Goal: Find specific page/section: Find specific page/section

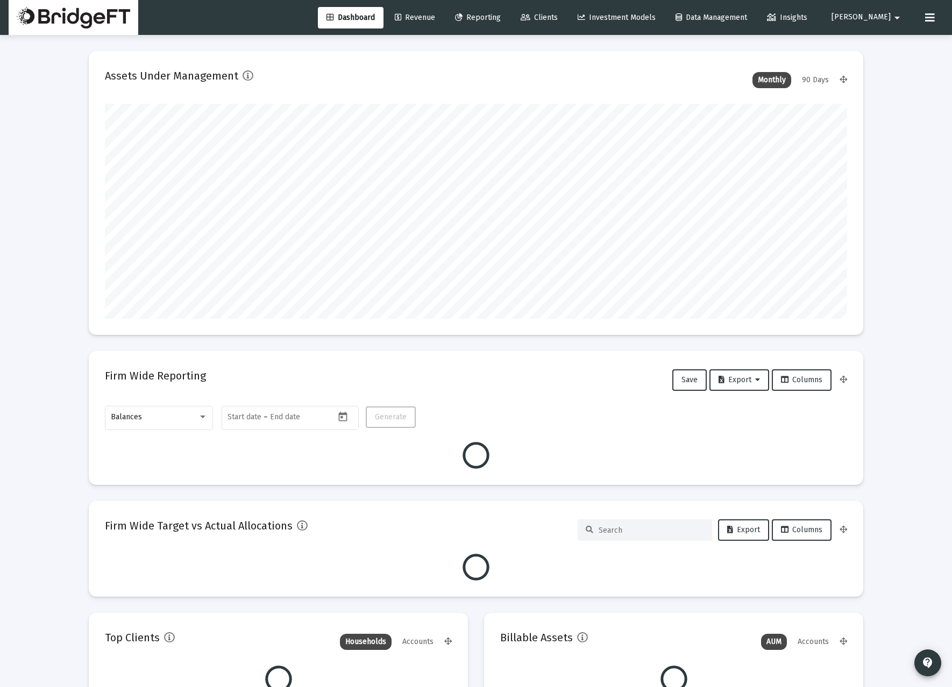
click at [160, 326] on mat-card "Assets Under Management Monthly 90 Days" at bounding box center [476, 193] width 774 height 284
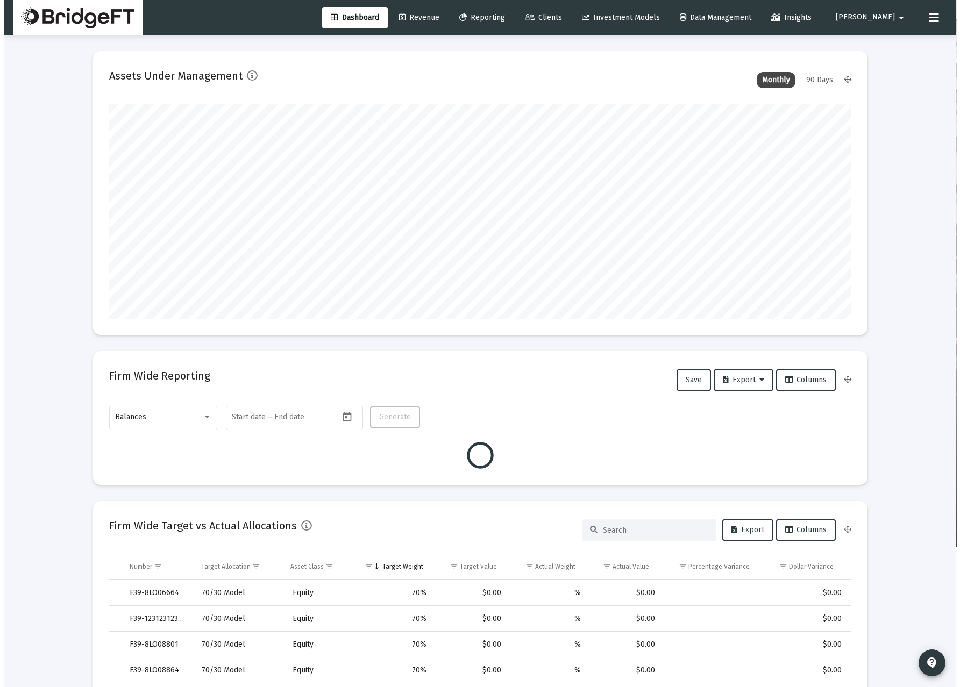
scroll to position [215, 400]
click at [435, 16] on span "Revenue" at bounding box center [415, 17] width 40 height 9
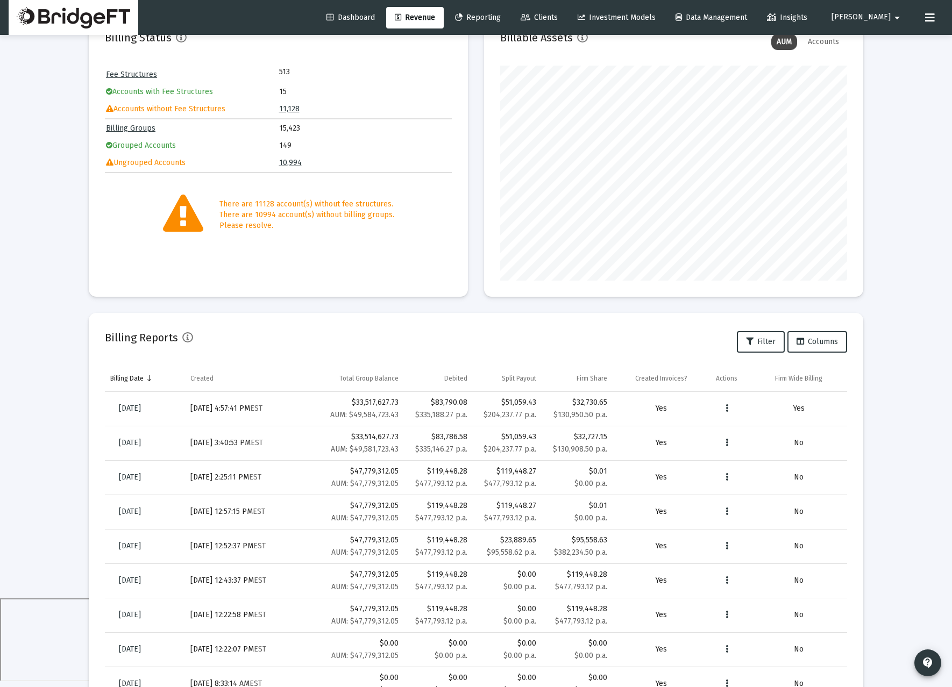
scroll to position [91, 0]
click at [150, 407] on link "[DATE]" at bounding box center [129, 407] width 39 height 22
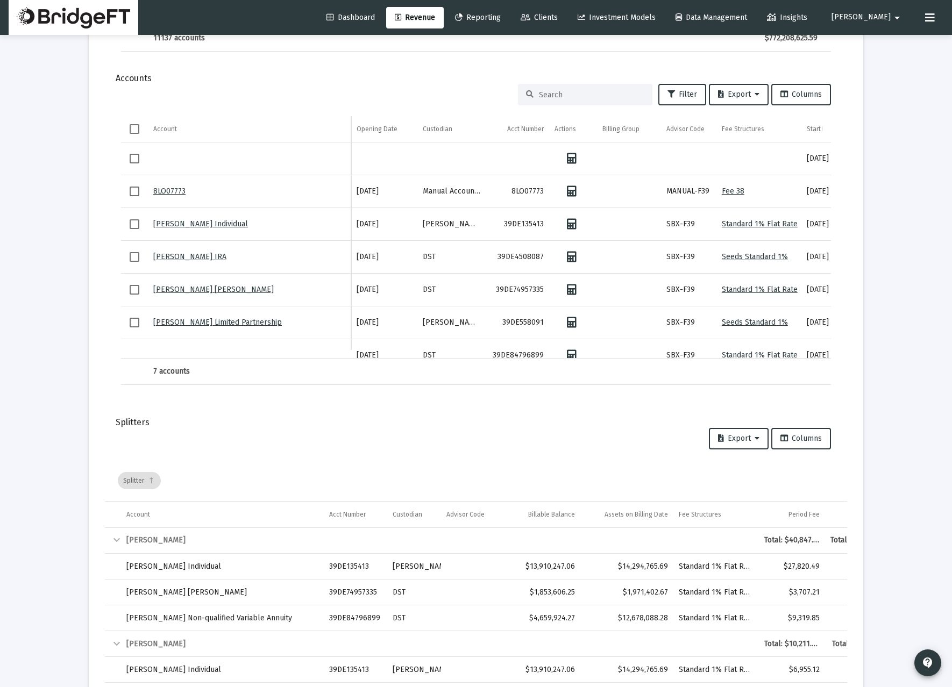
scroll to position [990, 0]
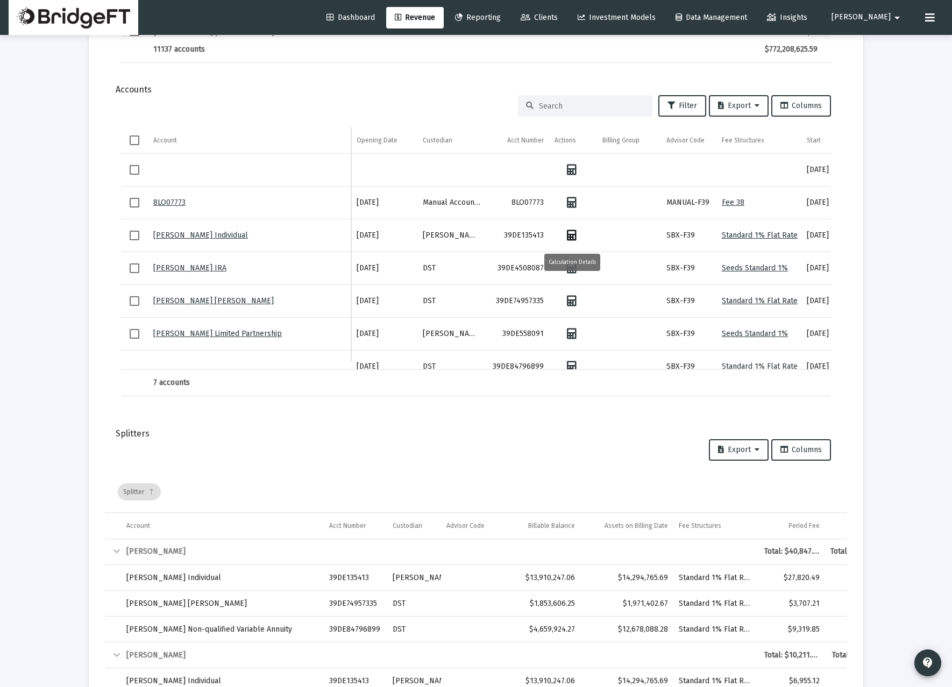
click at [573, 233] on icon "Data grid" at bounding box center [572, 235] width 10 height 11
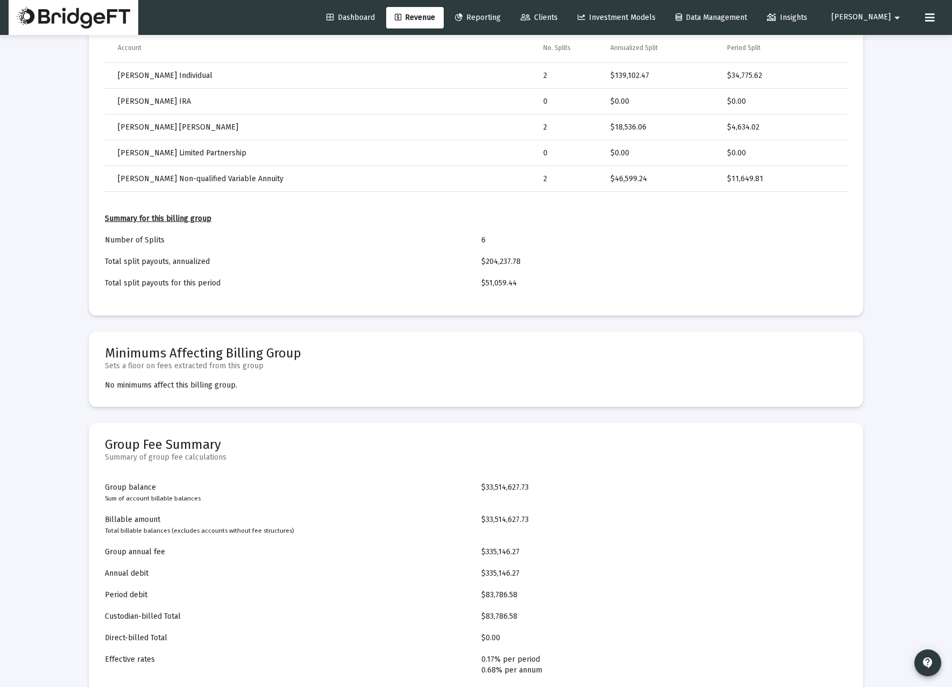
scroll to position [1107, 0]
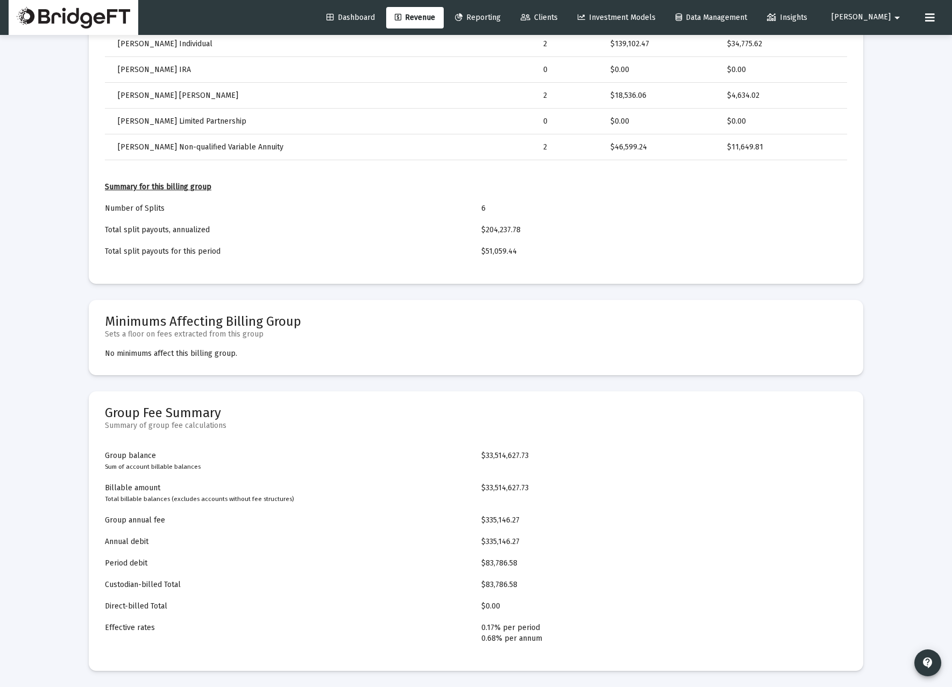
click at [435, 13] on span "Revenue" at bounding box center [415, 17] width 40 height 9
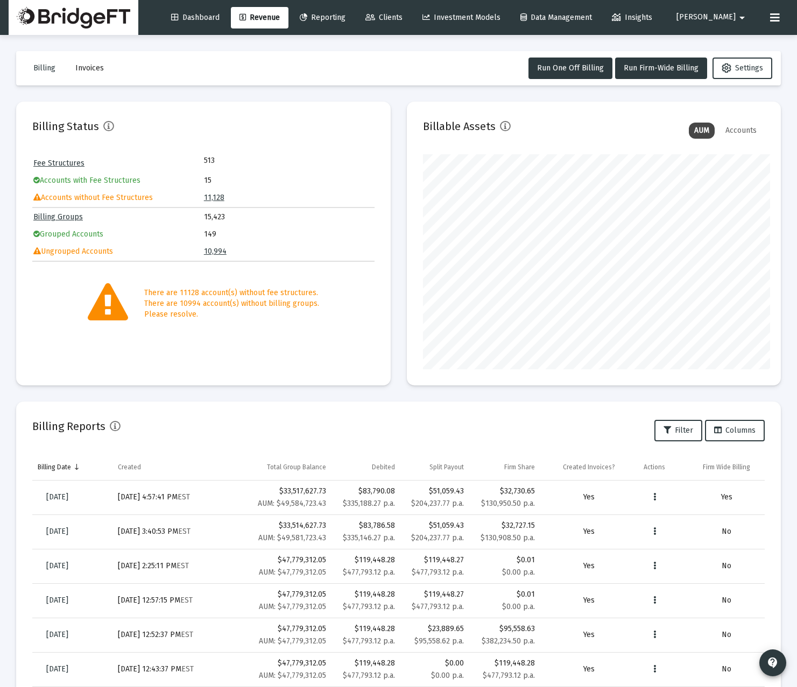
scroll to position [537599, 537473]
